Goal: Task Accomplishment & Management: Use online tool/utility

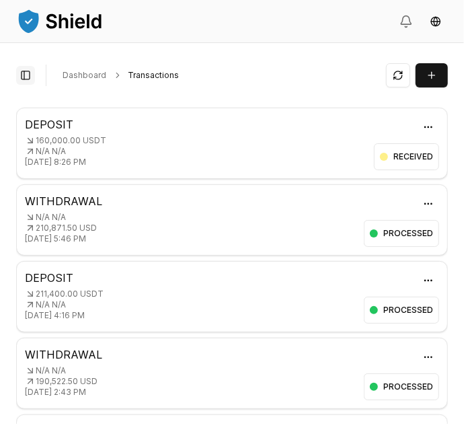
click at [28, 75] on button "Toggle Sidebar" at bounding box center [25, 75] width 19 height 19
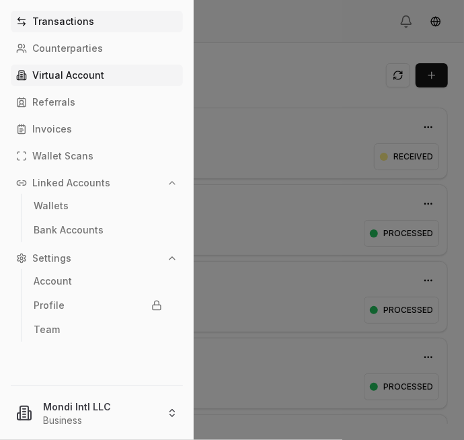
click at [55, 74] on p "Virtual Account" at bounding box center [68, 75] width 72 height 9
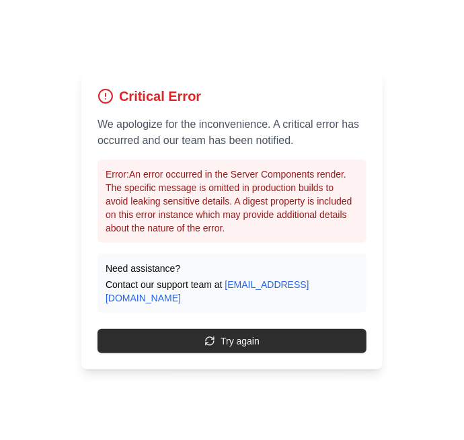
click at [298, 353] on button "Try again" at bounding box center [232, 341] width 269 height 24
click at [254, 353] on button "Try again" at bounding box center [232, 341] width 269 height 24
click at [260, 353] on button "Try again" at bounding box center [232, 341] width 269 height 24
click at [250, 353] on button "Try again" at bounding box center [232, 341] width 269 height 24
click at [260, 353] on button "Try again" at bounding box center [232, 341] width 269 height 24
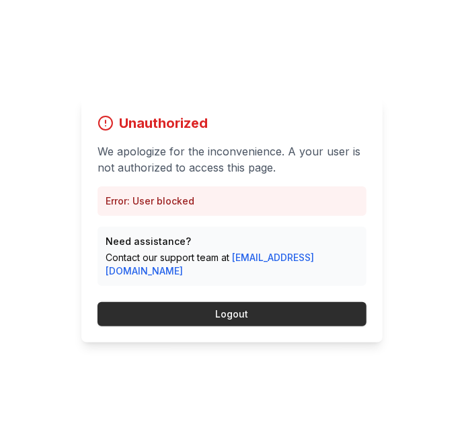
click at [265, 326] on button "Logout" at bounding box center [232, 314] width 269 height 24
